Goal: Check status: Check status

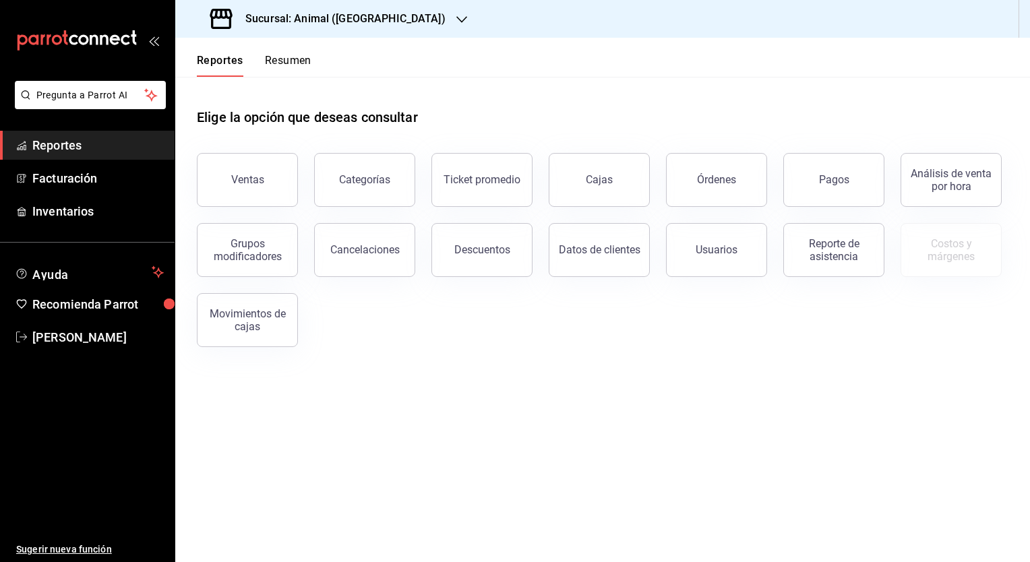
click at [529, 336] on div "Ventas Categorías Ticket promedio Cajas Órdenes Pagos Análisis de venta por hor…" at bounding box center [594, 242] width 827 height 210
click at [241, 175] on div "Ventas" at bounding box center [247, 179] width 33 height 13
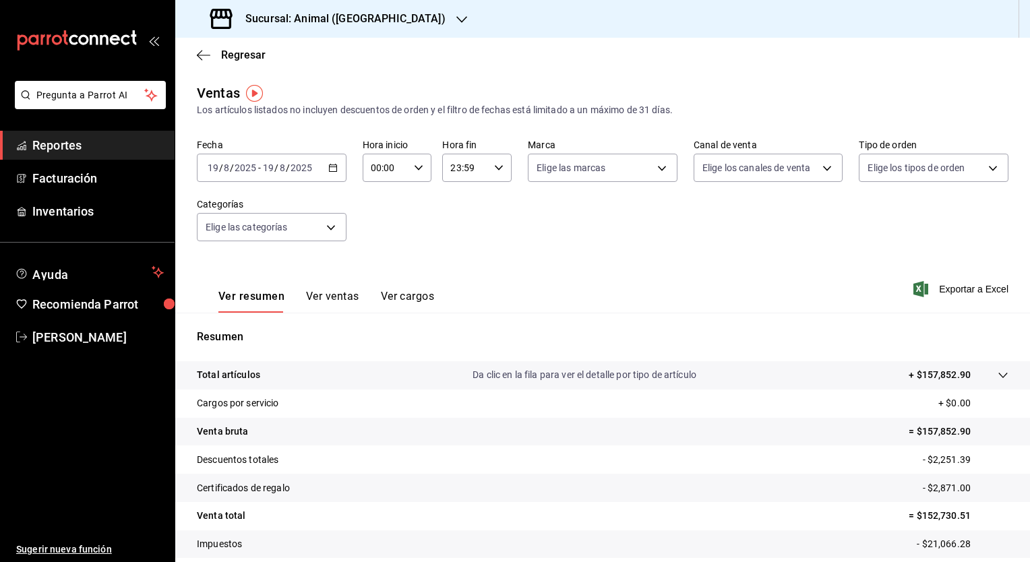
click at [220, 168] on span "/" at bounding box center [221, 167] width 4 height 11
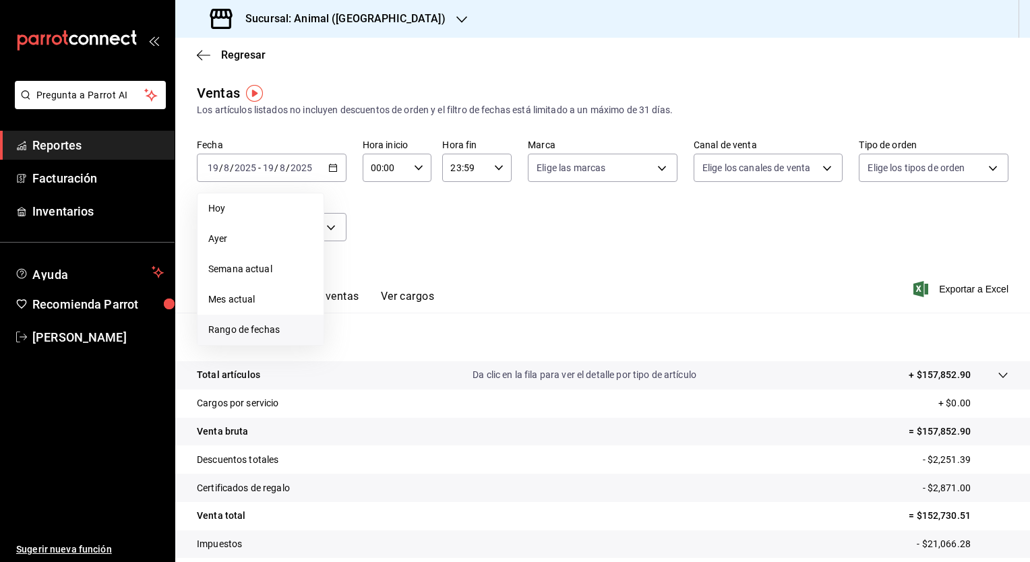
click at [227, 329] on span "Rango de fechas" at bounding box center [260, 330] width 104 height 14
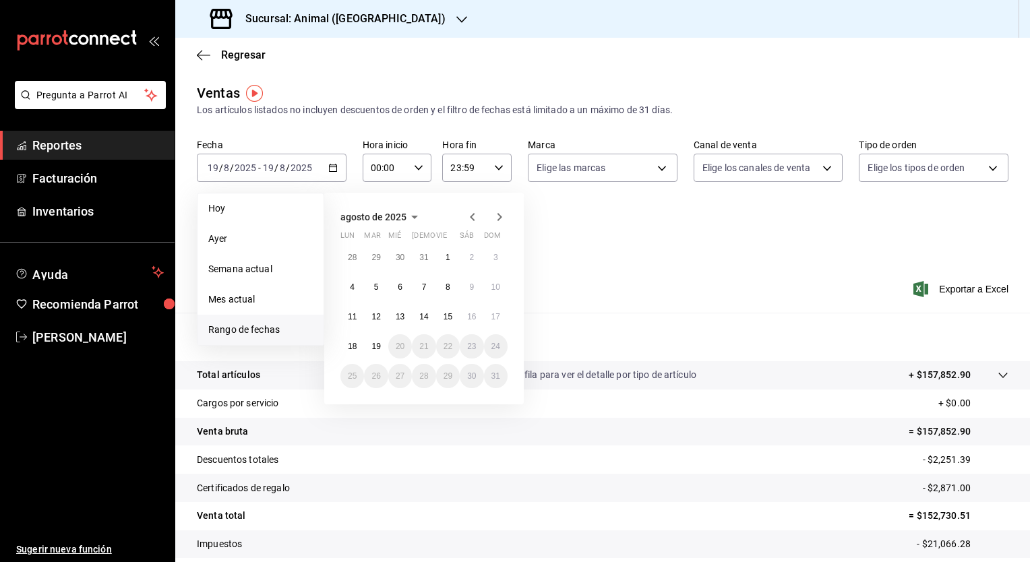
click at [468, 217] on icon "button" at bounding box center [472, 217] width 16 height 16
click at [447, 346] on abbr "25" at bounding box center [447, 346] width 9 height 9
click at [393, 379] on button "30" at bounding box center [400, 376] width 24 height 24
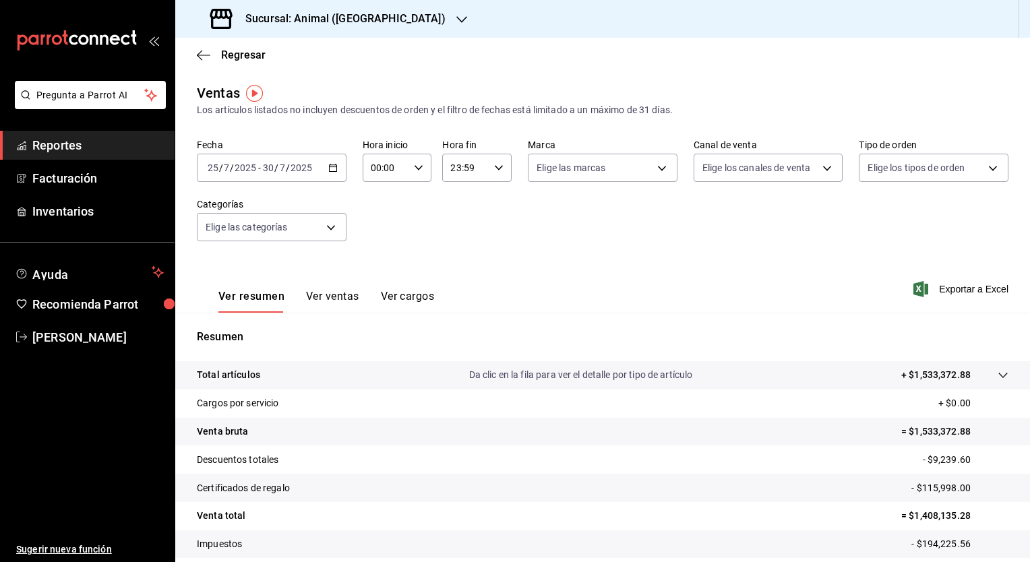
click at [64, 144] on span "Reportes" at bounding box center [97, 145] width 131 height 18
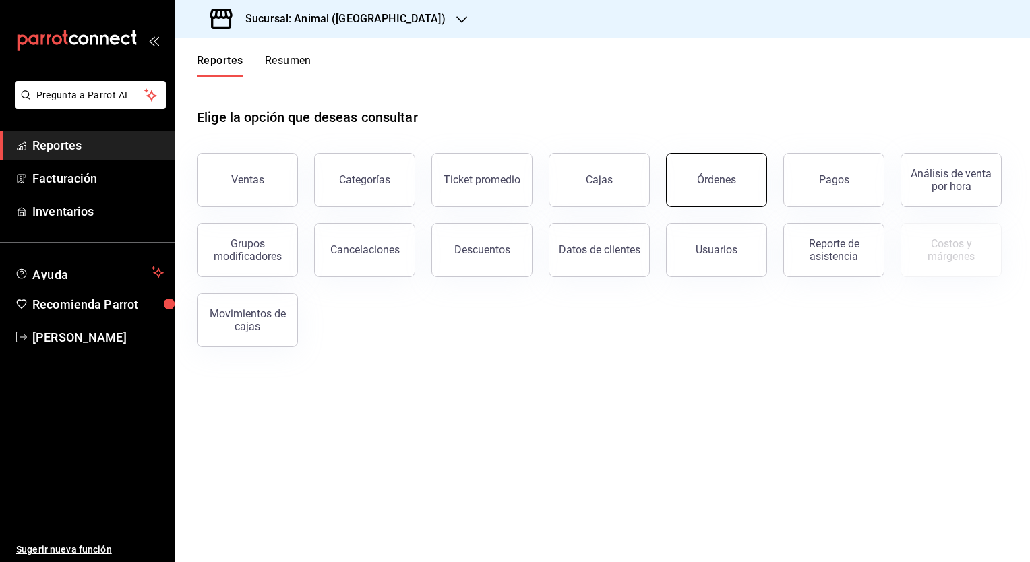
click at [698, 197] on button "Órdenes" at bounding box center [716, 180] width 101 height 54
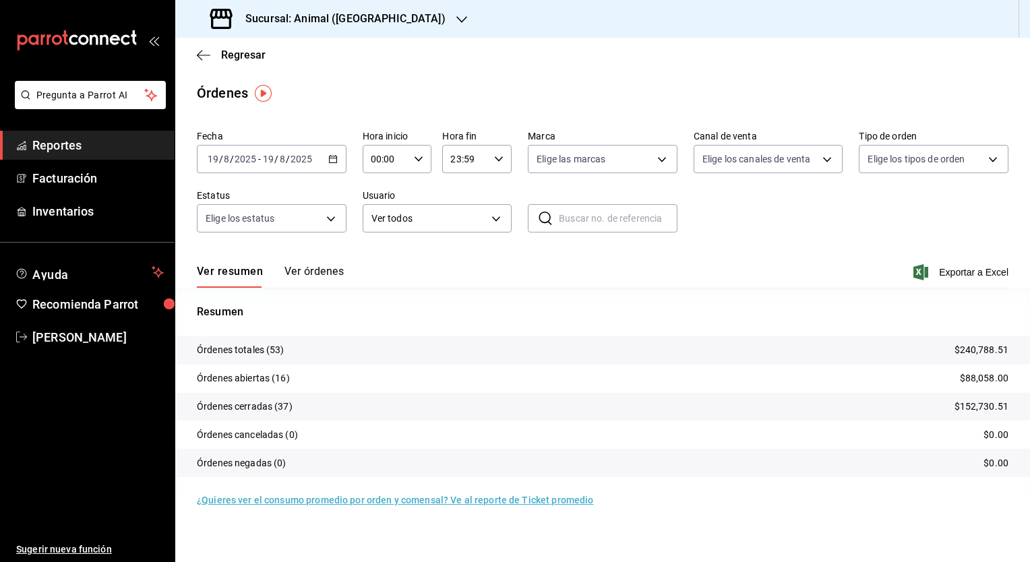
click at [244, 157] on input "2025" at bounding box center [245, 159] width 23 height 11
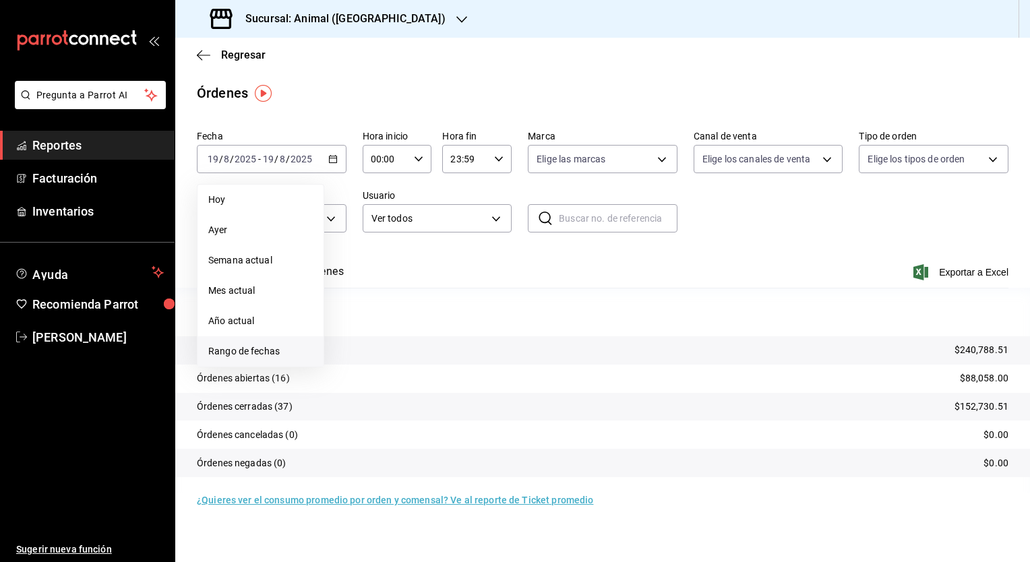
click at [249, 348] on span "Rango de fechas" at bounding box center [260, 351] width 104 height 14
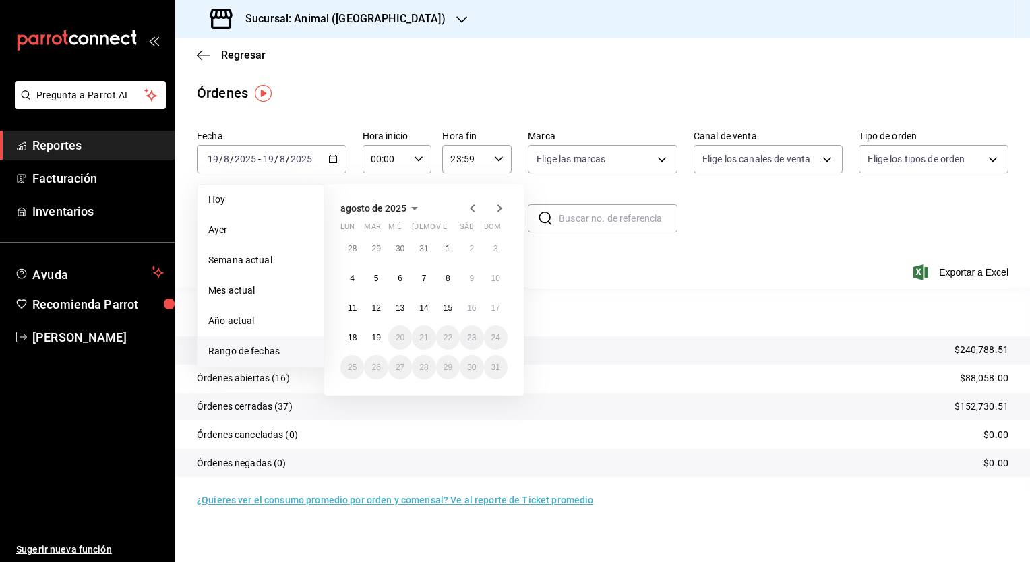
click at [469, 208] on icon "button" at bounding box center [472, 208] width 16 height 16
click at [449, 338] on abbr "25" at bounding box center [447, 337] width 9 height 9
click at [423, 370] on abbr "31" at bounding box center [423, 367] width 9 height 9
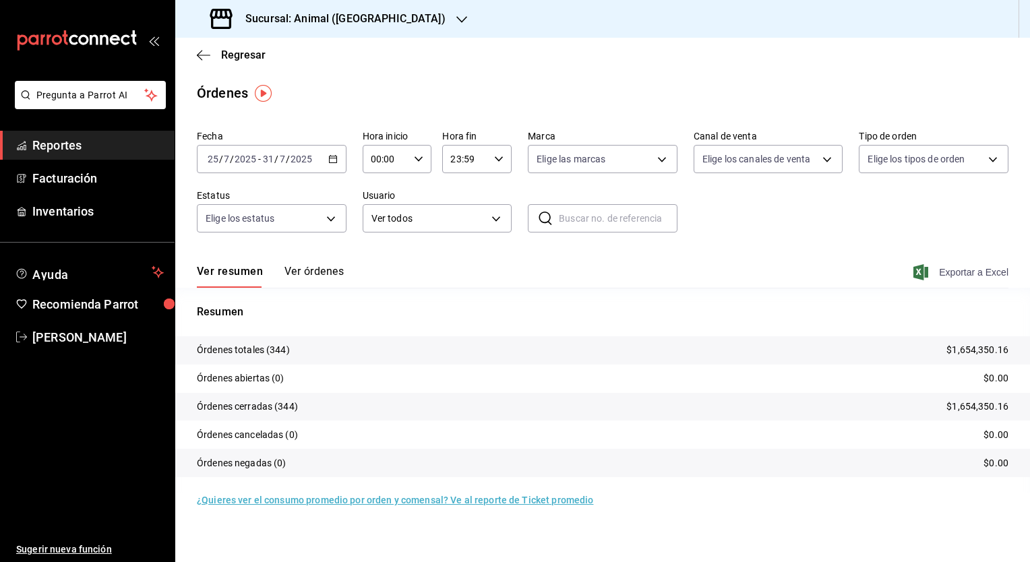
click at [955, 276] on span "Exportar a Excel" at bounding box center [962, 272] width 92 height 16
click at [599, 215] on input "text" at bounding box center [618, 218] width 119 height 27
paste input "260725-P-0023"
type input "260725-P-0023"
click at [241, 346] on p "Órdenes totales (1)" at bounding box center [238, 350] width 82 height 14
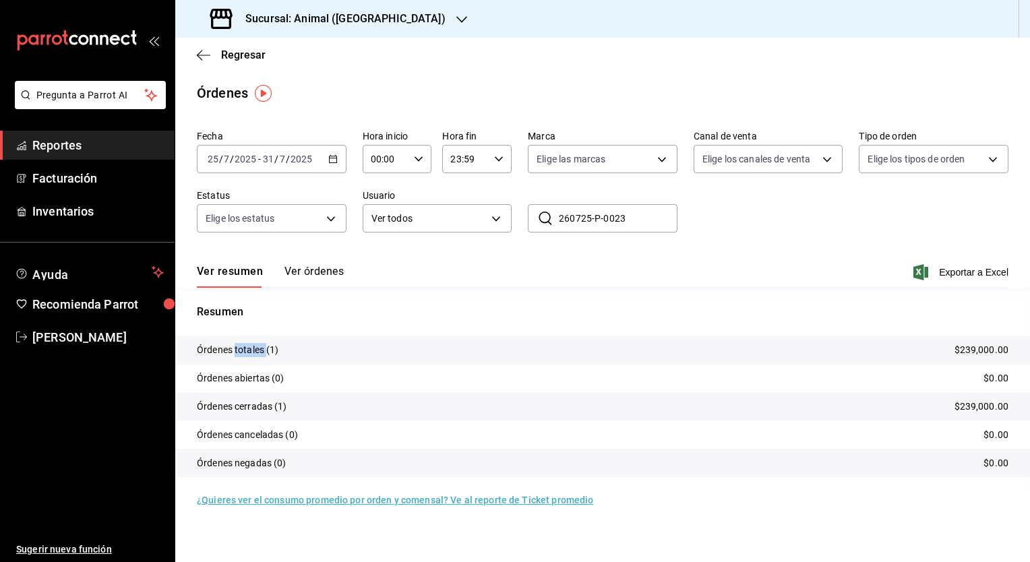
click at [241, 346] on p "Órdenes totales (1)" at bounding box center [238, 350] width 82 height 14
click at [241, 347] on p "Órdenes totales (1)" at bounding box center [238, 350] width 82 height 14
click at [373, 387] on tr "Órdenes abiertas (0) $0.00" at bounding box center [602, 379] width 854 height 28
click at [352, 476] on tr "Órdenes negadas (0) $0.00" at bounding box center [602, 463] width 854 height 28
click at [314, 265] on button "Ver órdenes" at bounding box center [313, 276] width 59 height 23
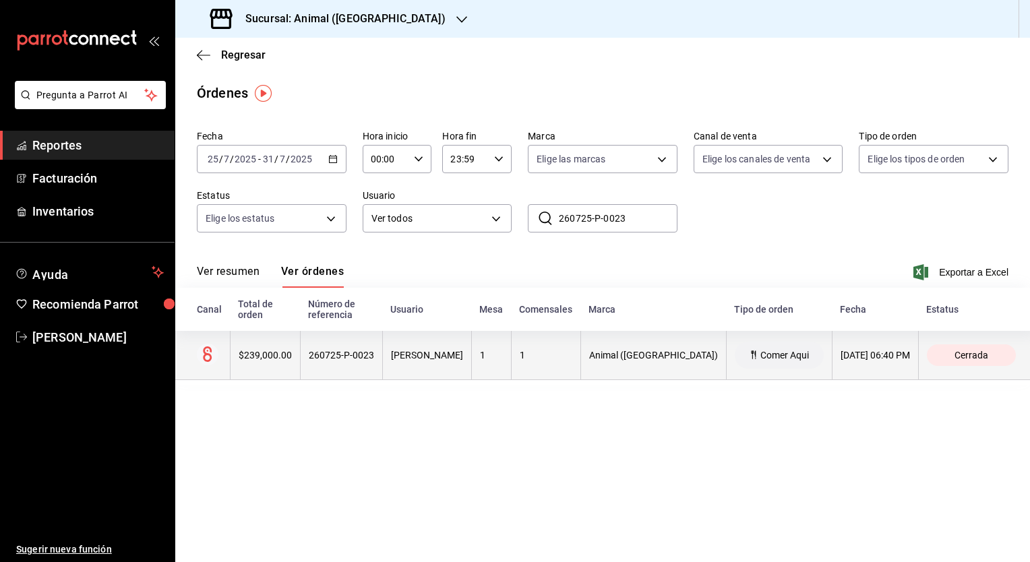
click at [284, 366] on th "$239,000.00" at bounding box center [265, 355] width 70 height 49
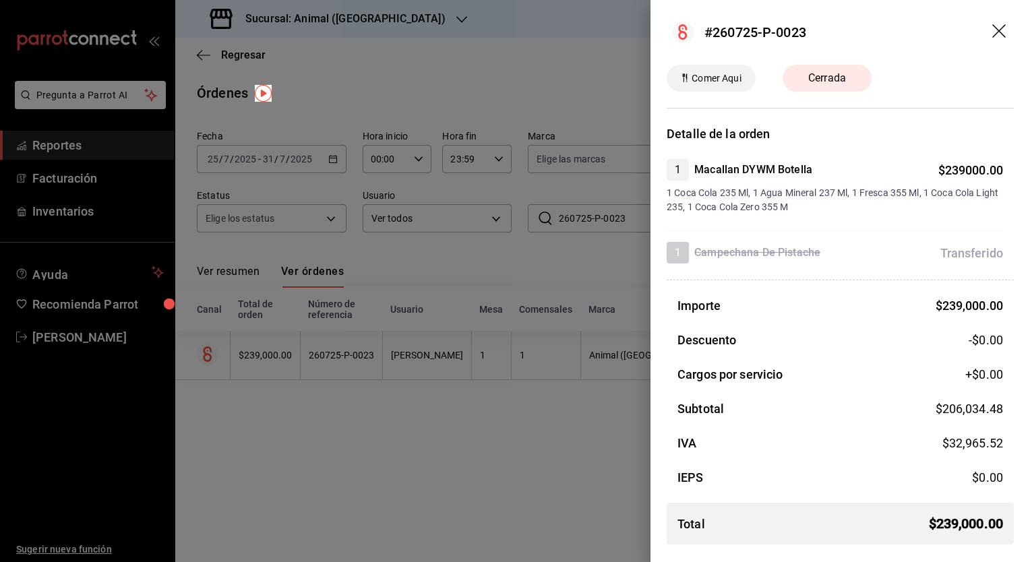
click at [760, 172] on h4 "Macallan DYWM Botella" at bounding box center [753, 170] width 118 height 16
click at [921, 492] on div "Importe $ 239,000.00 Descuento -$0.00 Cargos por servicio +$ 0.00 Subtotal $ 20…" at bounding box center [839, 425] width 347 height 259
click at [788, 257] on h4 "Campechana De Pistache" at bounding box center [757, 253] width 126 height 16
click at [264, 170] on div at bounding box center [515, 281] width 1030 height 562
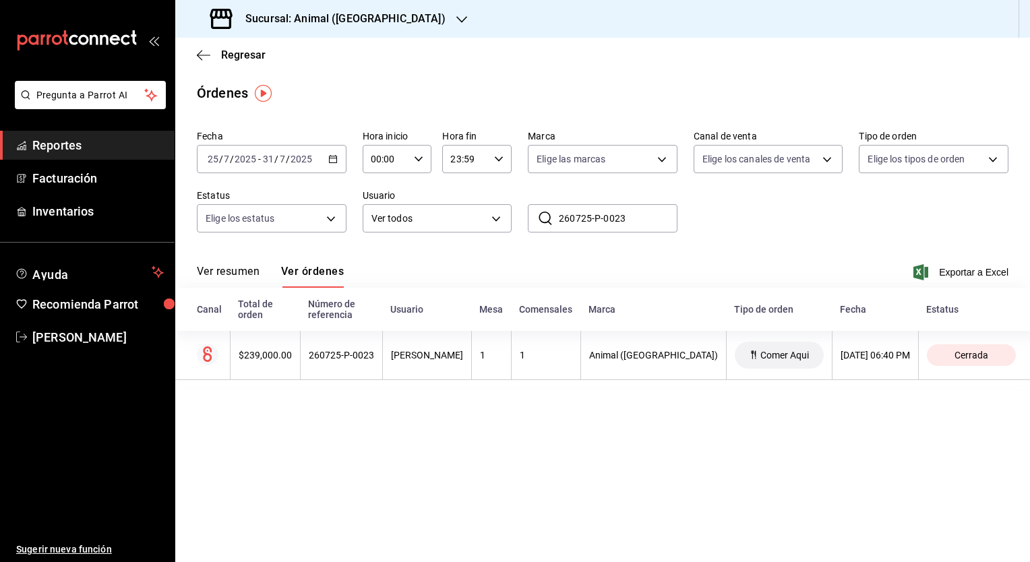
click at [344, 157] on div "[DATE] [DATE] - [DATE] [DATE]" at bounding box center [272, 159] width 150 height 28
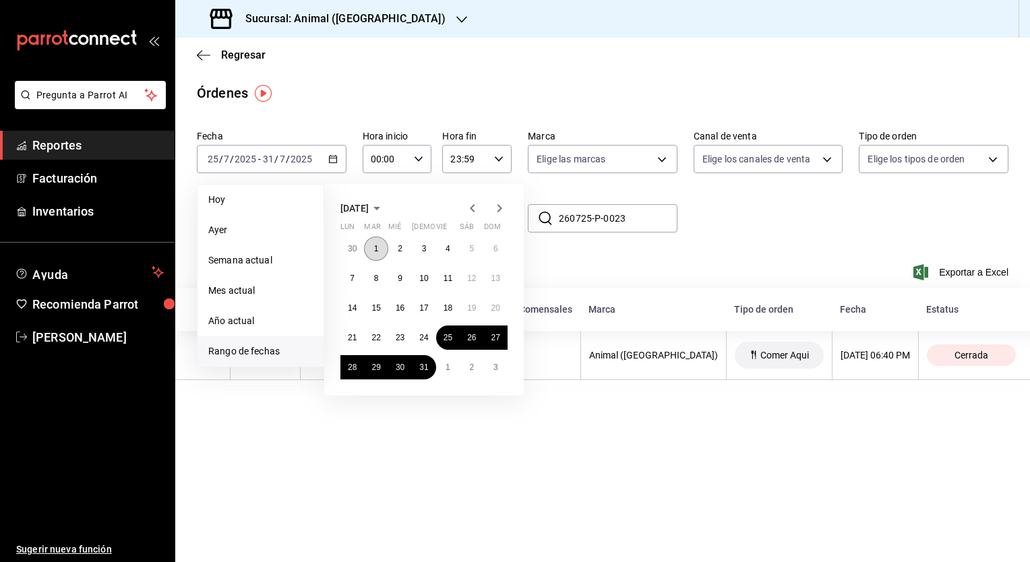
click at [377, 247] on abbr "1" at bounding box center [376, 248] width 5 height 9
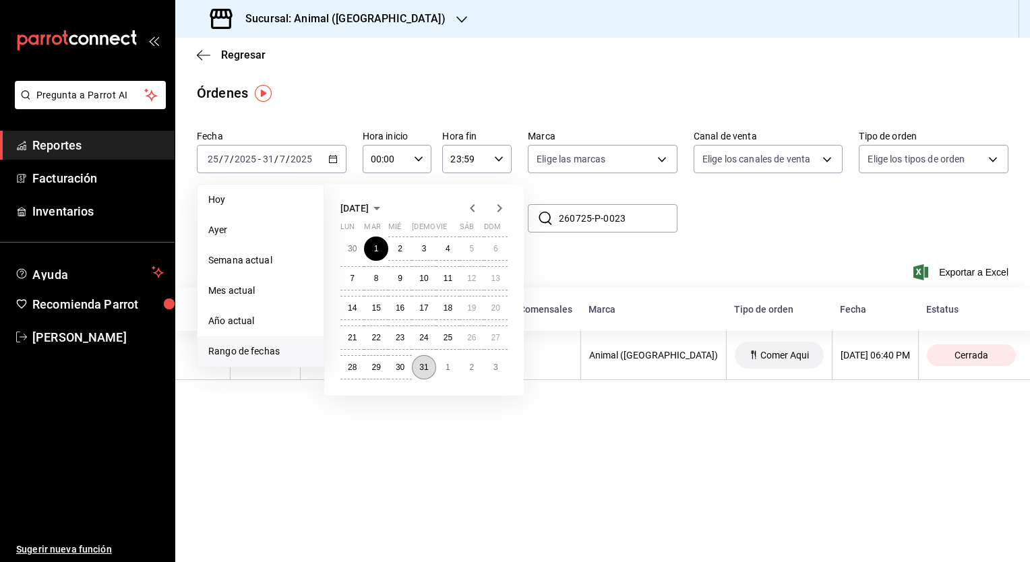
click at [418, 363] on button "31" at bounding box center [424, 367] width 24 height 24
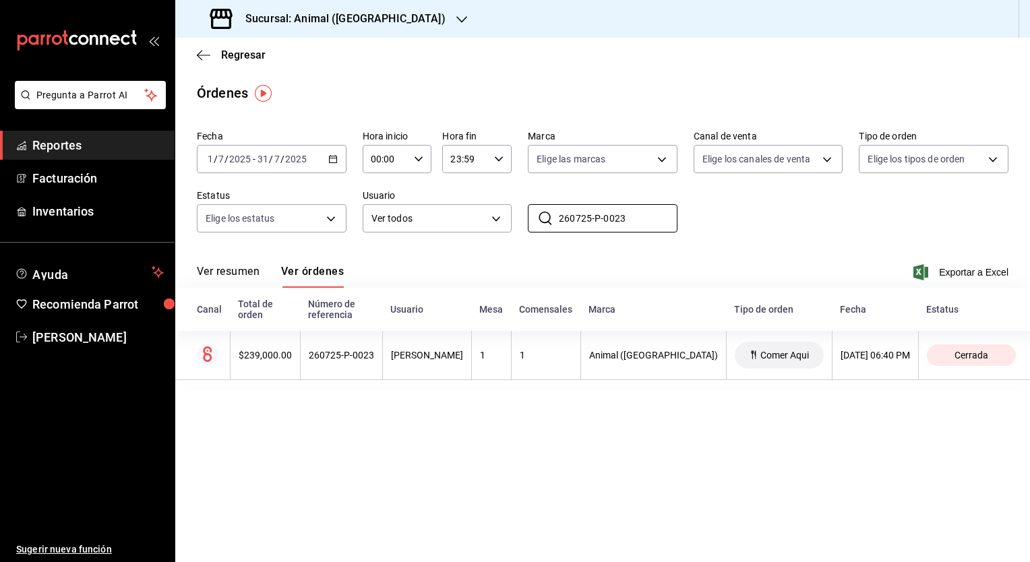
drag, startPoint x: 641, startPoint y: 222, endPoint x: 428, endPoint y: 199, distance: 214.9
click at [428, 199] on div "Fecha [DATE] [DATE] - [DATE] [DATE] Hora inicio 00:00 Hora inicio Hora fin 23:5…" at bounding box center [602, 187] width 811 height 124
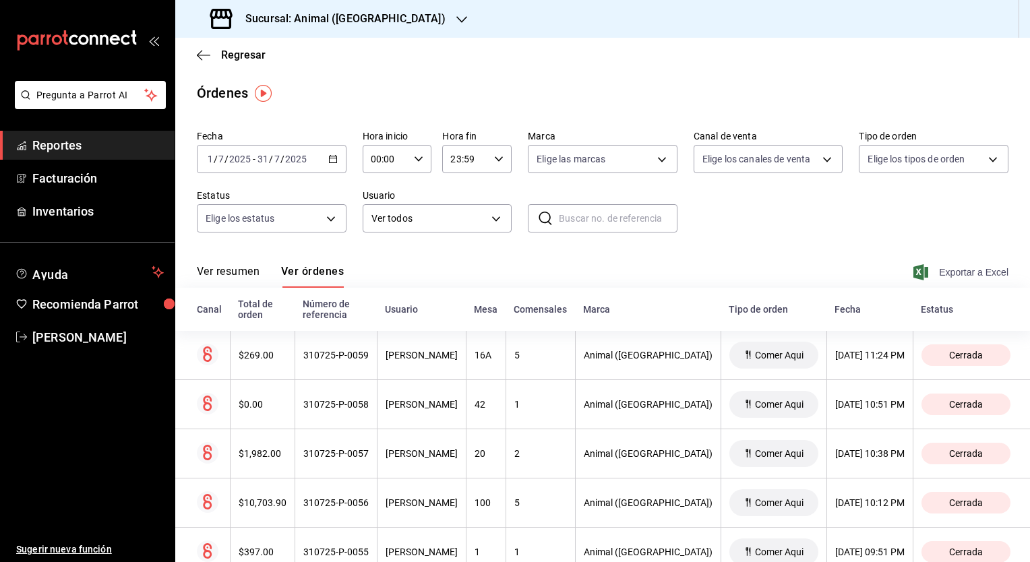
click at [945, 266] on span "Exportar a Excel" at bounding box center [962, 272] width 92 height 16
click at [592, 219] on input "text" at bounding box center [618, 218] width 119 height 27
paste input "050725-P-0005"
type input "050725-P-0005"
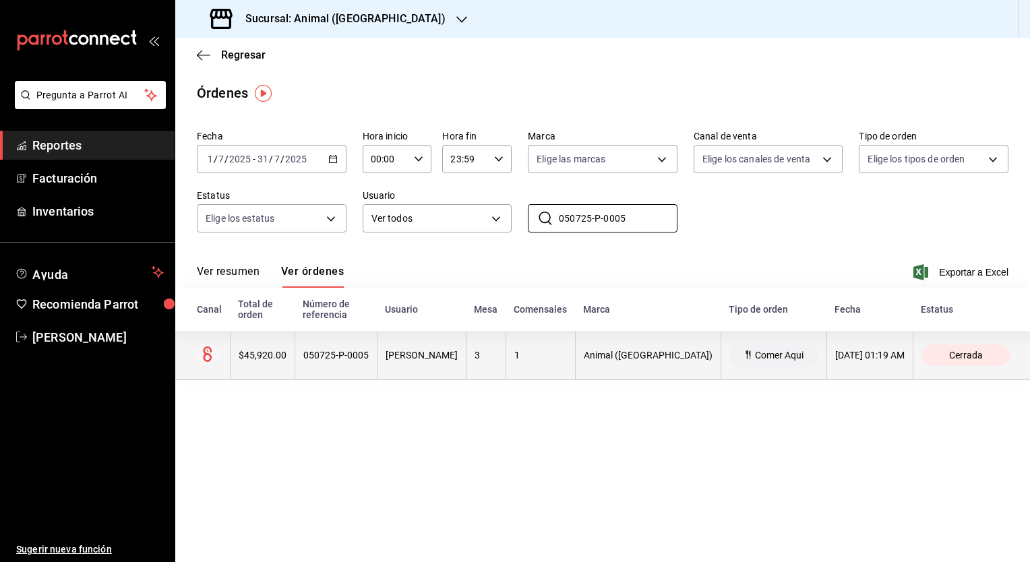
click at [342, 358] on div "050725-P-0005" at bounding box center [335, 355] width 65 height 11
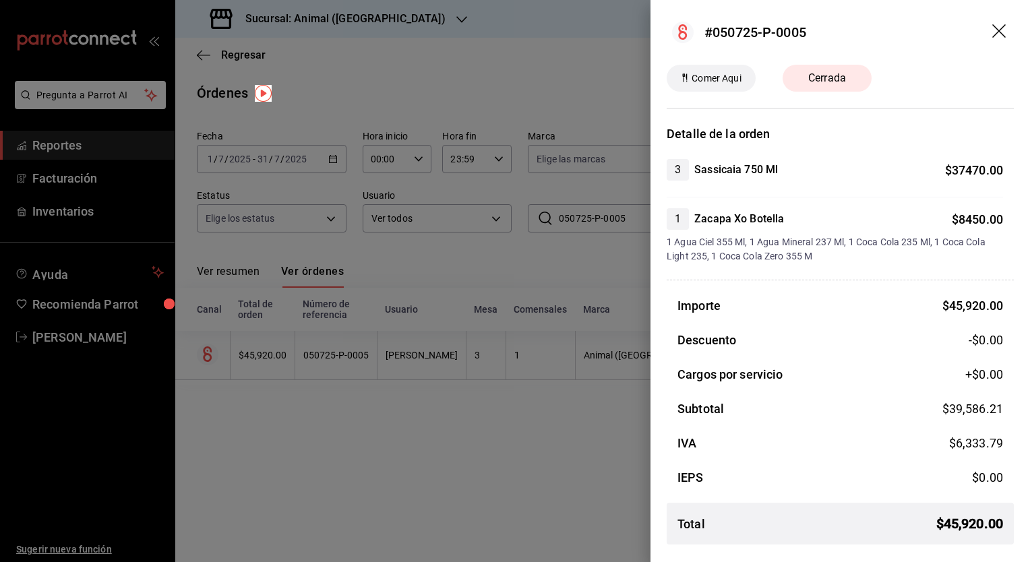
click at [1005, 28] on icon "drag" at bounding box center [1000, 32] width 16 height 16
